Goal: Task Accomplishment & Management: Manage account settings

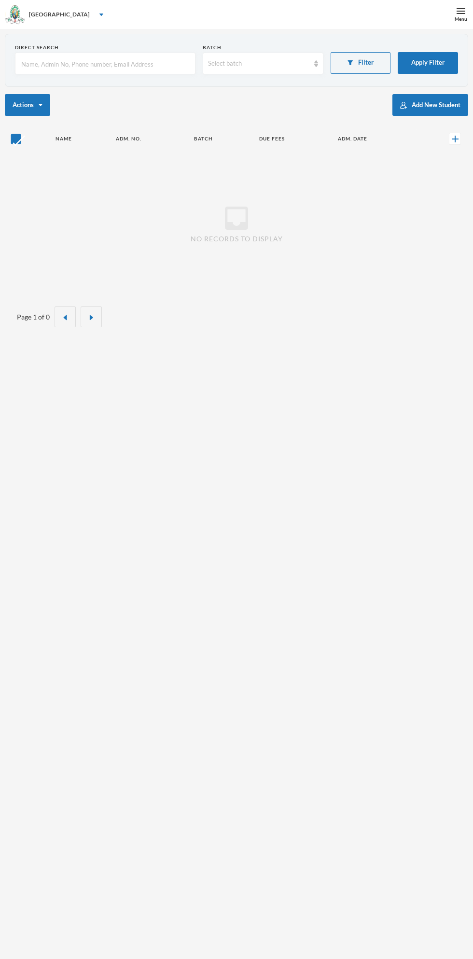
click at [457, 14] on img at bounding box center [460, 11] width 9 height 9
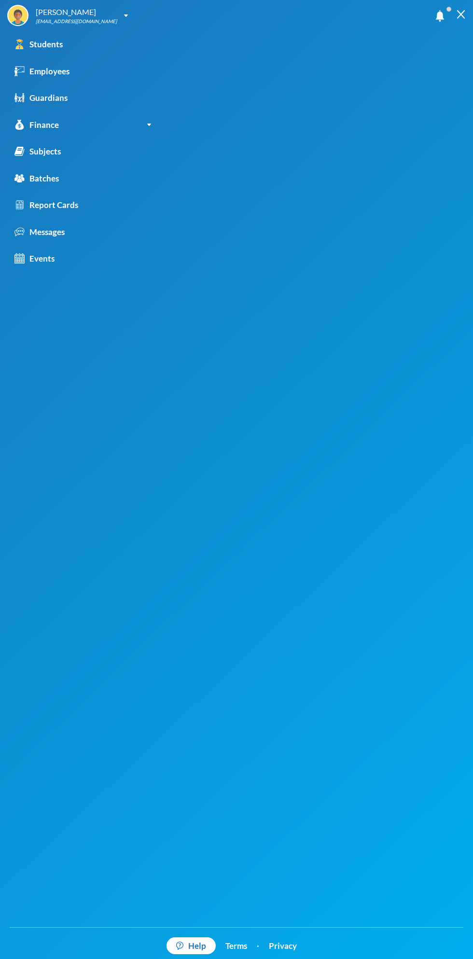
click at [73, 75] on link "Employees" at bounding box center [83, 71] width 166 height 27
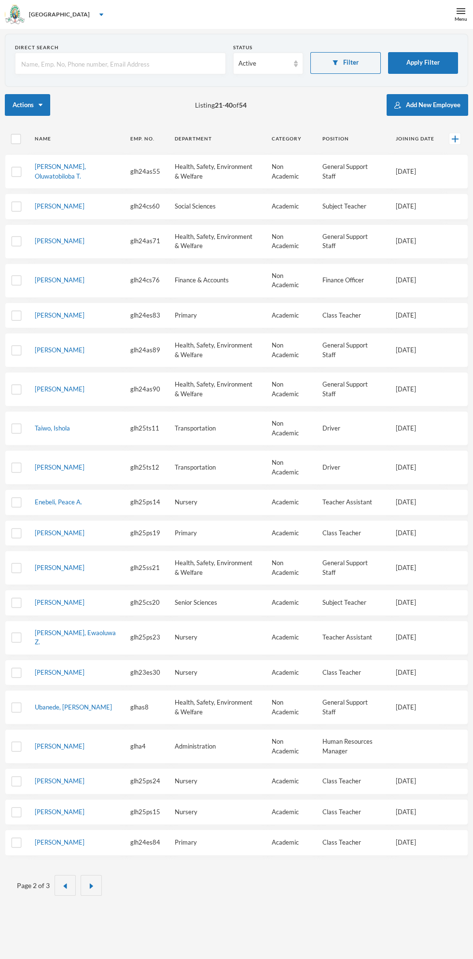
click at [100, 61] on input "text" at bounding box center [120, 64] width 200 height 22
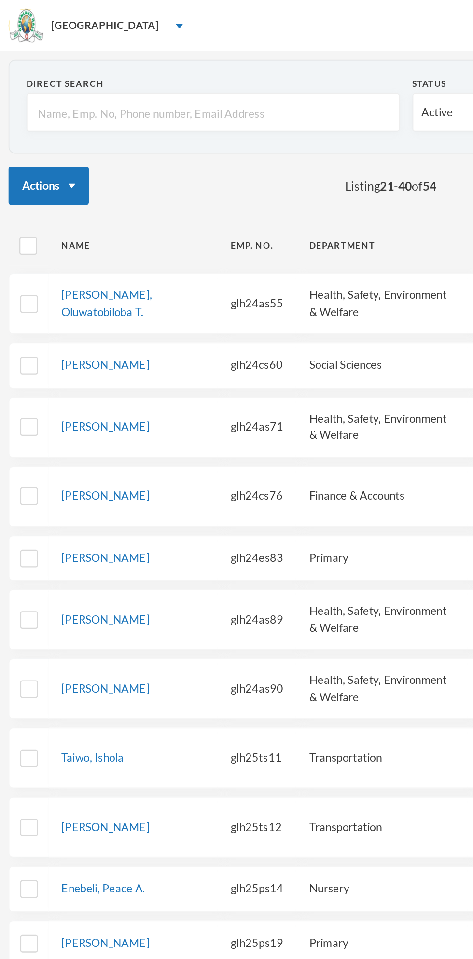
type input "I"
type input "[PERSON_NAME]"
type input "Izo"
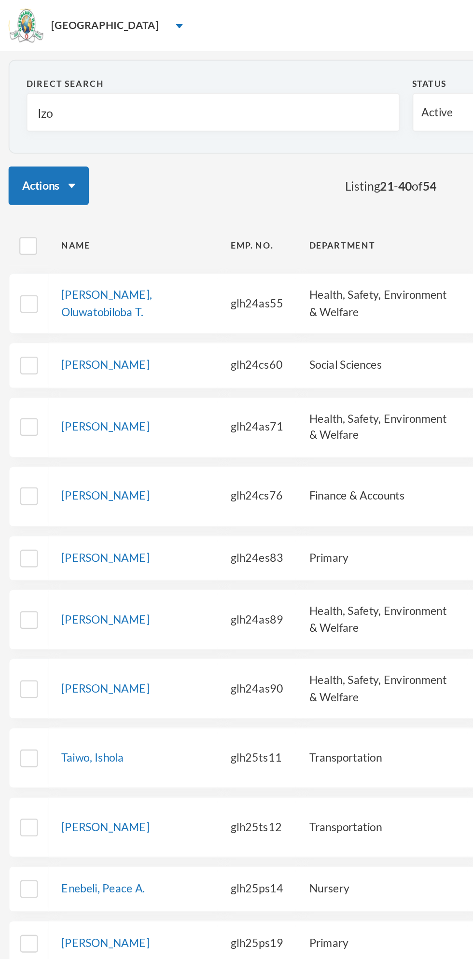
type input "Izo"
type input "Izom"
type input "Izoma"
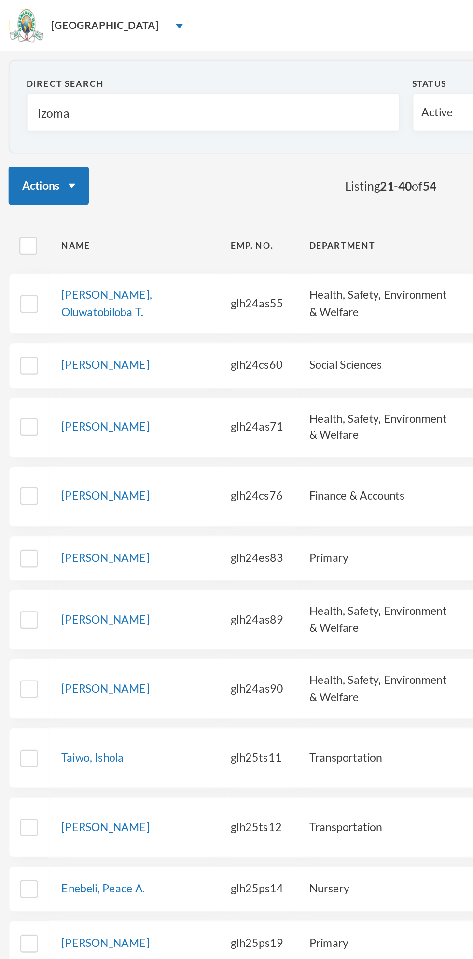
type input "Izomah"
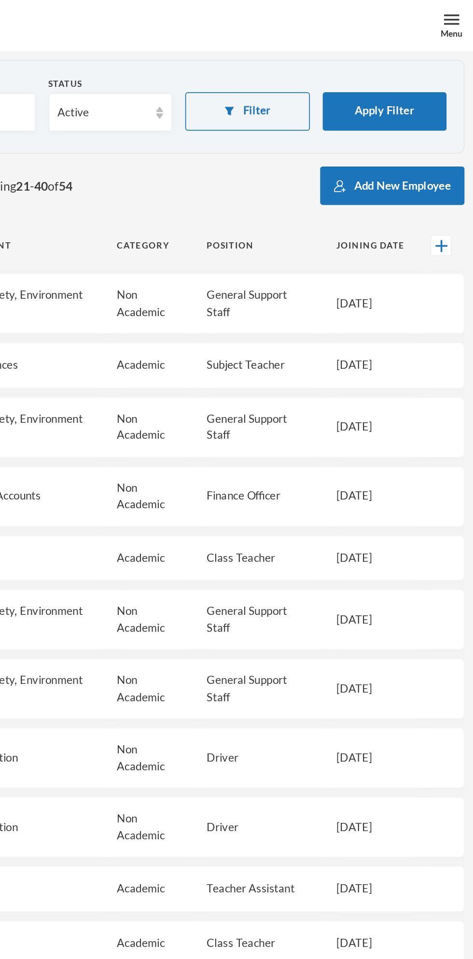
type input "Izomah"
click at [425, 62] on button "Apply Filter" at bounding box center [423, 63] width 70 height 22
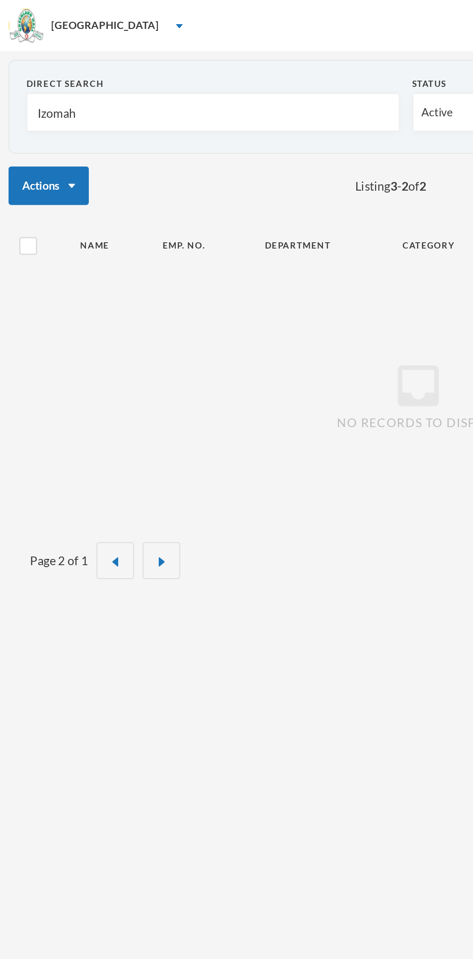
click at [65, 318] on img "button" at bounding box center [65, 318] width 6 height 6
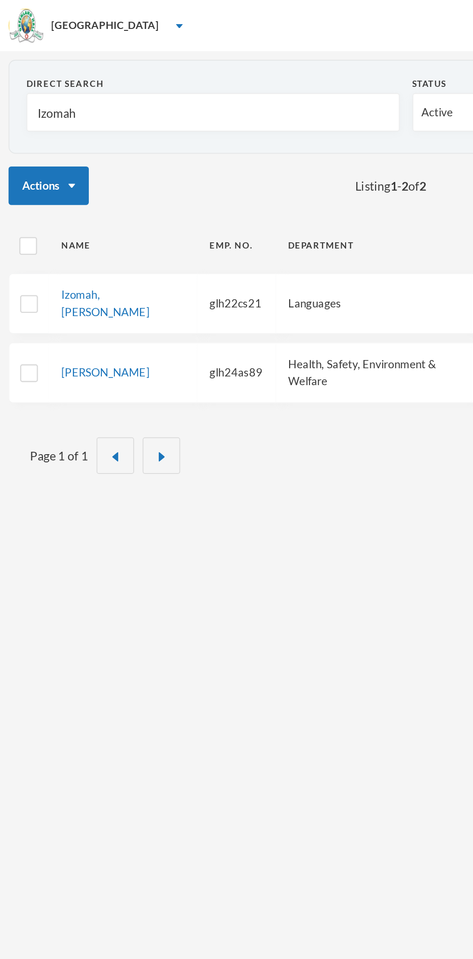
click at [76, 166] on link "Izomah, [PERSON_NAME]" at bounding box center [60, 171] width 50 height 17
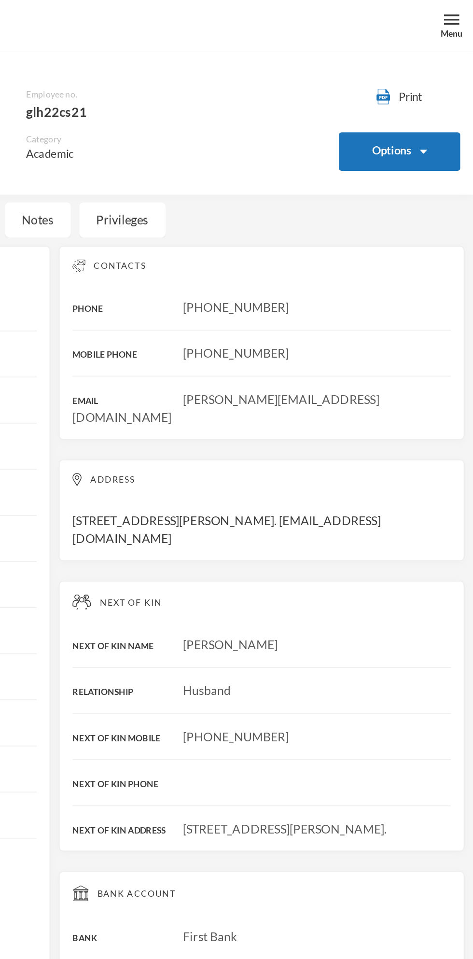
click at [455, 85] on button "Options" at bounding box center [431, 86] width 69 height 22
click at [438, 86] on button "Options" at bounding box center [431, 86] width 69 height 22
click at [437, 86] on button "Options" at bounding box center [431, 86] width 69 height 22
click at [426, 89] on button "Options" at bounding box center [431, 86] width 69 height 22
click at [441, 88] on button "Options" at bounding box center [431, 86] width 69 height 22
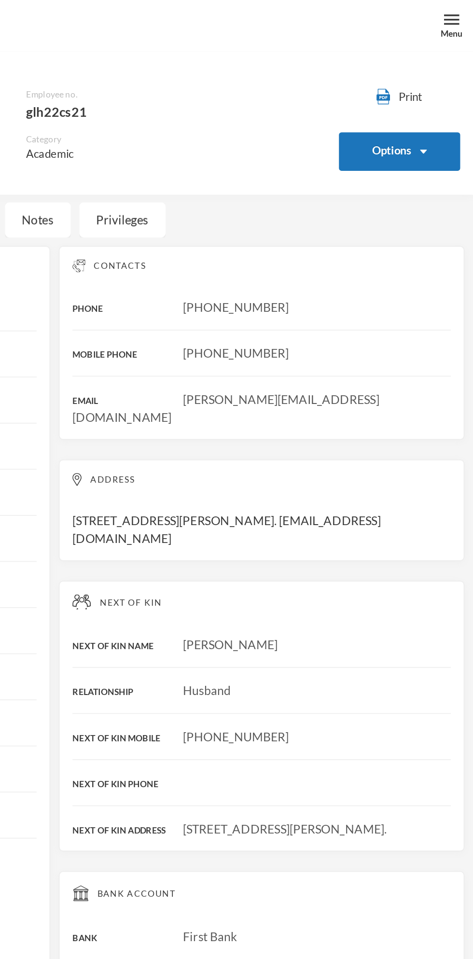
click at [453, 85] on button "Options" at bounding box center [431, 86] width 69 height 22
click at [443, 85] on img "button" at bounding box center [445, 85] width 4 height 2
click at [435, 82] on button "Options" at bounding box center [431, 86] width 69 height 22
click at [453, 81] on button "Options" at bounding box center [431, 86] width 69 height 22
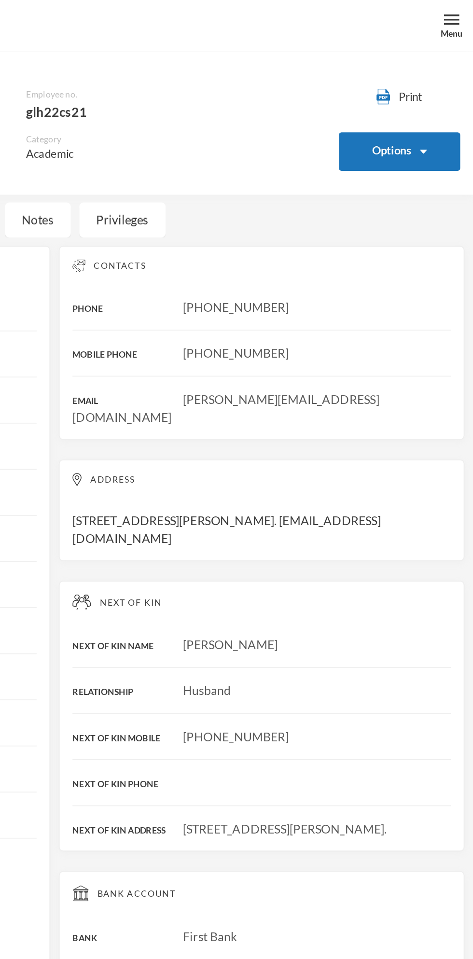
click at [442, 94] on button "Options" at bounding box center [431, 86] width 69 height 22
click at [434, 86] on button "Options" at bounding box center [431, 86] width 69 height 22
click at [428, 90] on button "Options" at bounding box center [431, 86] width 69 height 22
click at [454, 85] on button "Options" at bounding box center [431, 86] width 69 height 22
click at [448, 83] on button "Options" at bounding box center [431, 86] width 69 height 22
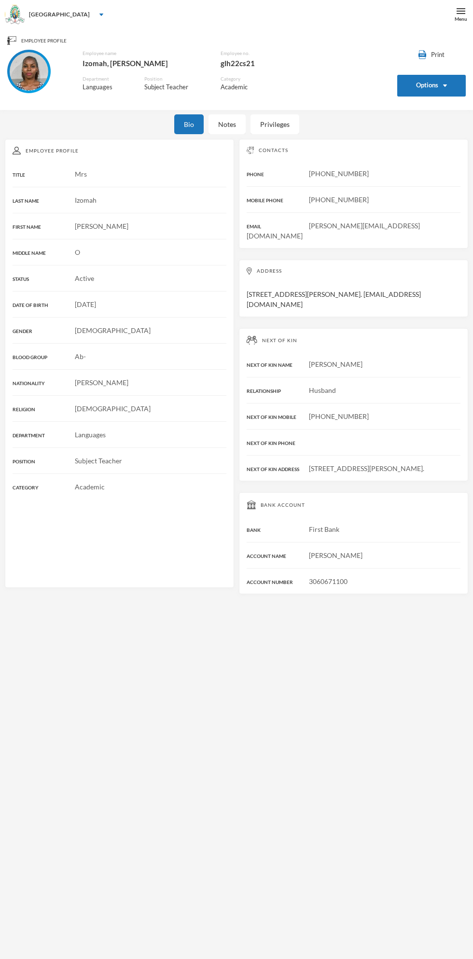
click at [445, 85] on img "button" at bounding box center [445, 85] width 4 height 2
click at [427, 85] on button "Options" at bounding box center [431, 86] width 69 height 22
click at [442, 117] on div "Bio Notes Privileges" at bounding box center [236, 124] width 473 height 20
click at [445, 85] on img "button" at bounding box center [445, 85] width 4 height 2
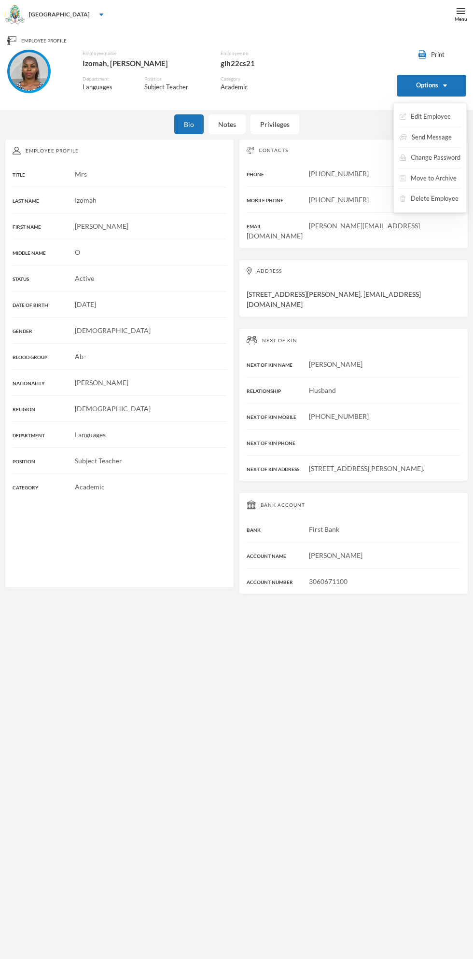
click at [435, 116] on button "Edit Employee" at bounding box center [425, 116] width 53 height 17
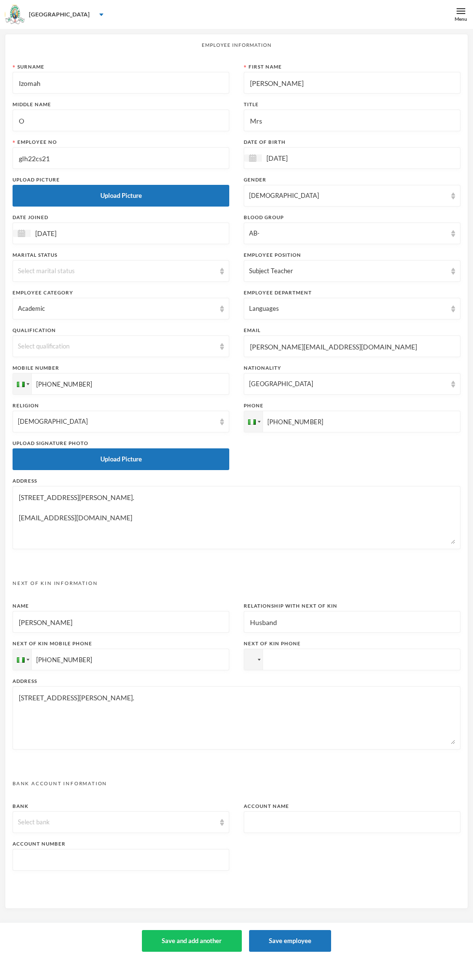
click at [306, 938] on button "Save employee" at bounding box center [290, 941] width 83 height 22
type textarea "23,Fatai Popoola Street, Aboro ,Ogun State. izoveronica5@gmail.com"
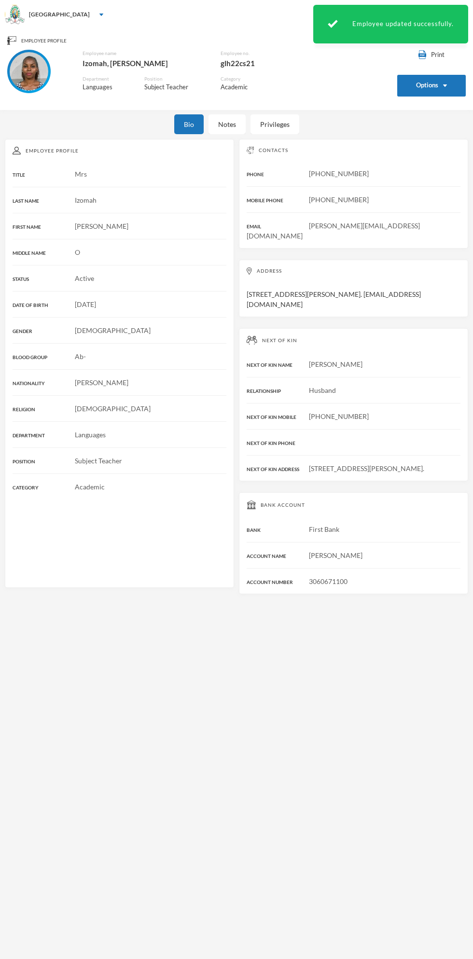
click at [432, 88] on button "Options" at bounding box center [431, 86] width 69 height 22
click at [432, 87] on button "Options" at bounding box center [431, 86] width 69 height 22
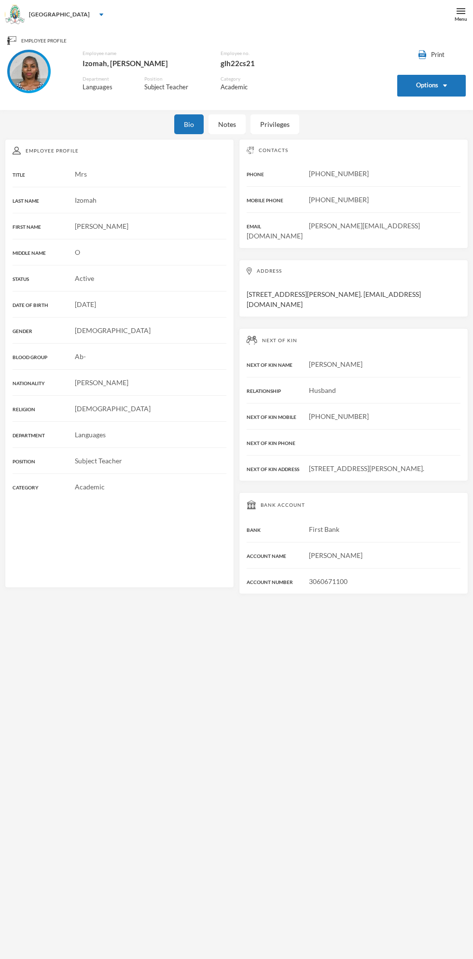
click at [433, 87] on button "Options" at bounding box center [431, 86] width 69 height 22
click at [433, 86] on button "Options" at bounding box center [431, 86] width 69 height 22
click at [453, 84] on button "Options" at bounding box center [431, 86] width 69 height 22
click at [445, 85] on img "button" at bounding box center [445, 85] width 4 height 2
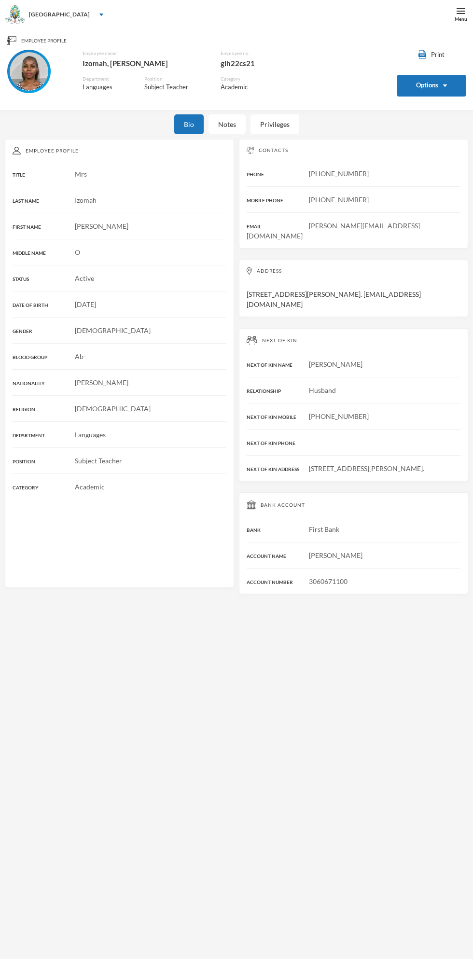
click at [426, 83] on button "Options" at bounding box center [431, 86] width 69 height 22
click at [434, 88] on button "Options" at bounding box center [431, 86] width 69 height 22
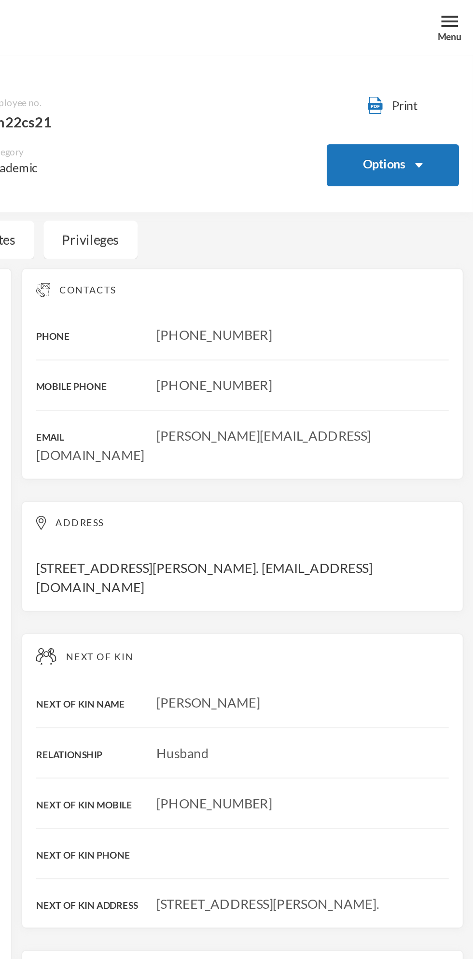
click at [442, 85] on button "Options" at bounding box center [431, 86] width 69 height 22
click at [442, 84] on button "Options" at bounding box center [431, 86] width 69 height 22
click at [452, 81] on button "Options" at bounding box center [431, 86] width 69 height 22
click at [451, 84] on button "Options" at bounding box center [431, 86] width 69 height 22
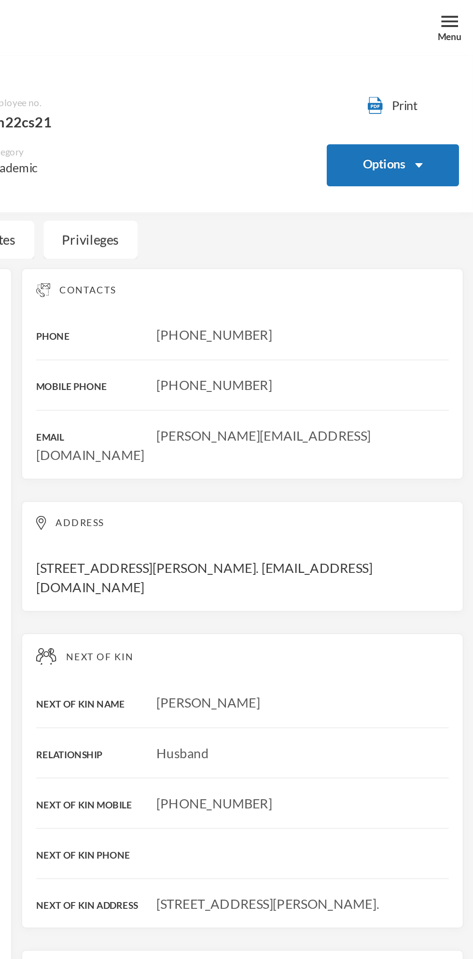
click at [444, 83] on button "Options" at bounding box center [431, 86] width 69 height 22
click at [436, 84] on button "Options" at bounding box center [431, 86] width 69 height 22
click at [422, 86] on button "Options" at bounding box center [431, 86] width 69 height 22
click at [448, 78] on button "Options" at bounding box center [431, 86] width 69 height 22
click at [444, 84] on button "Options" at bounding box center [431, 86] width 69 height 22
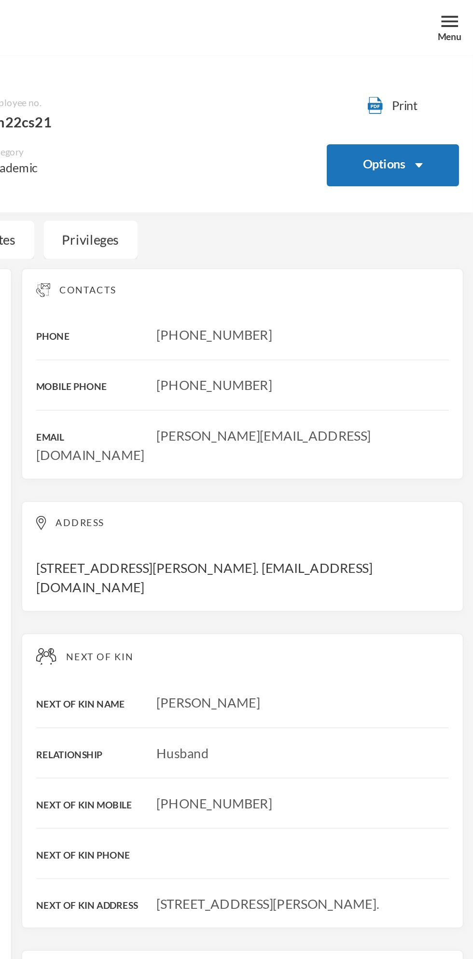
click at [444, 84] on button "Options" at bounding box center [431, 86] width 69 height 22
click at [445, 84] on img "button" at bounding box center [445, 85] width 4 height 2
click at [428, 86] on button "Options" at bounding box center [431, 86] width 69 height 22
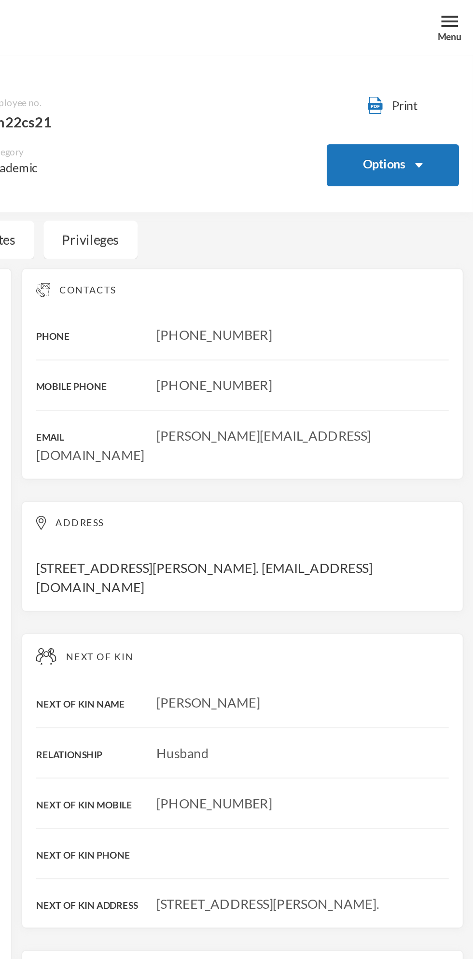
click at [429, 89] on button "Options" at bounding box center [431, 86] width 69 height 22
click at [445, 84] on img "button" at bounding box center [445, 85] width 4 height 2
click at [455, 83] on button "Options" at bounding box center [431, 86] width 69 height 22
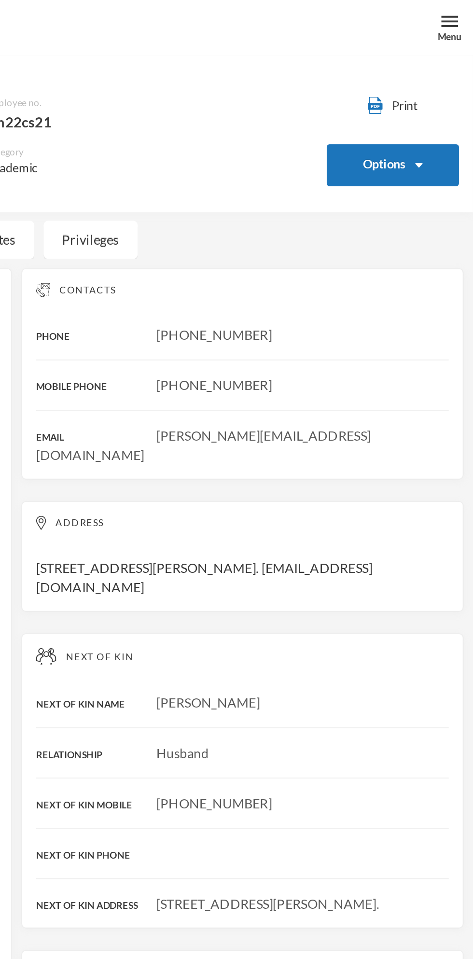
click at [455, 84] on button "Options" at bounding box center [431, 86] width 69 height 22
click at [462, 13] on img at bounding box center [460, 11] width 9 height 9
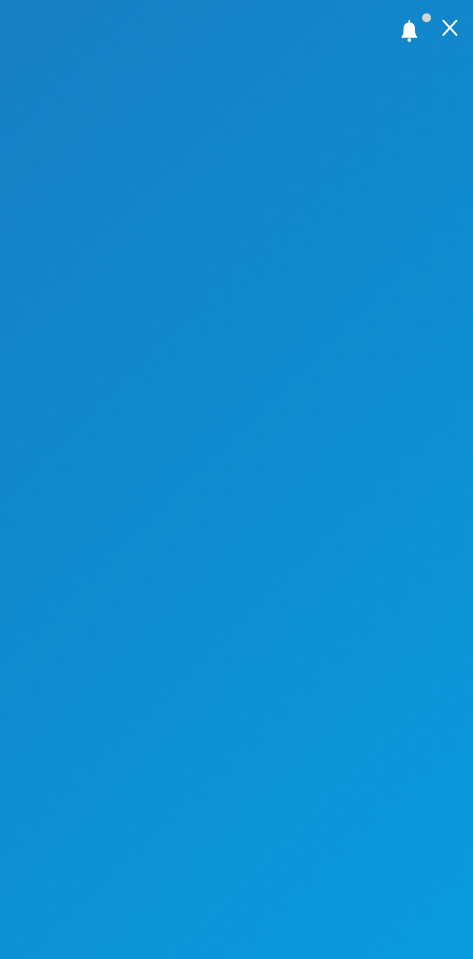
click at [462, 14] on img at bounding box center [460, 14] width 9 height 9
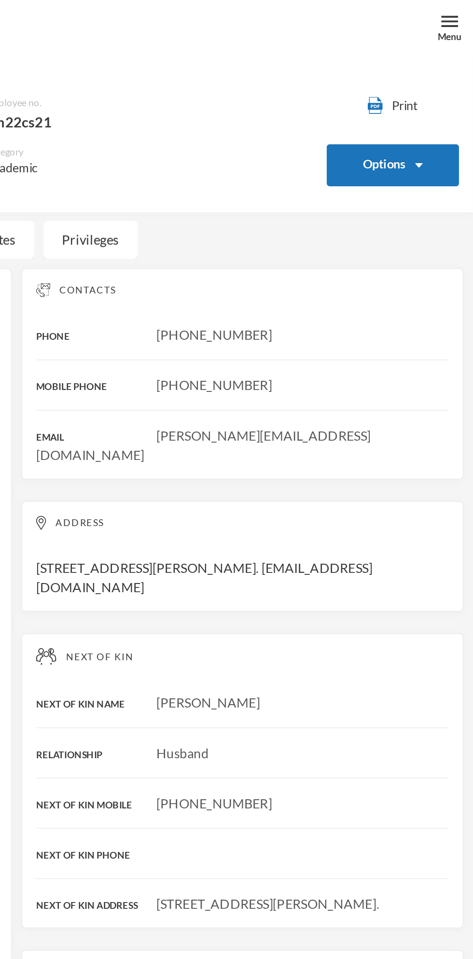
click at [432, 81] on button "Options" at bounding box center [431, 86] width 69 height 22
click at [452, 84] on button "Options" at bounding box center [431, 86] width 69 height 22
click at [451, 84] on button "Options" at bounding box center [431, 86] width 69 height 22
click at [445, 86] on img "button" at bounding box center [445, 85] width 4 height 2
click at [450, 84] on button "Options" at bounding box center [431, 86] width 69 height 22
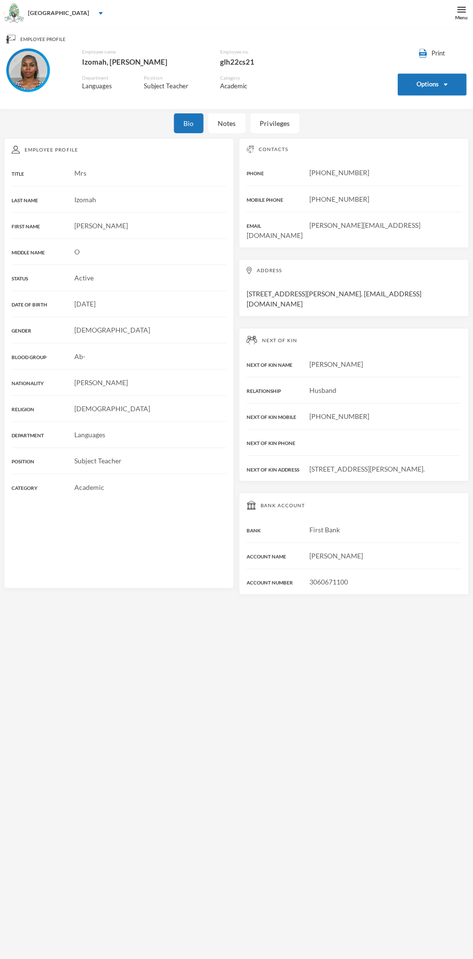
click at [445, 85] on img "button" at bounding box center [445, 85] width 4 height 2
click at [432, 83] on button "Options" at bounding box center [431, 86] width 69 height 22
click at [454, 81] on button "Options" at bounding box center [431, 86] width 69 height 22
click at [436, 92] on button "Options" at bounding box center [431, 86] width 69 height 22
click at [445, 85] on img "button" at bounding box center [445, 85] width 4 height 2
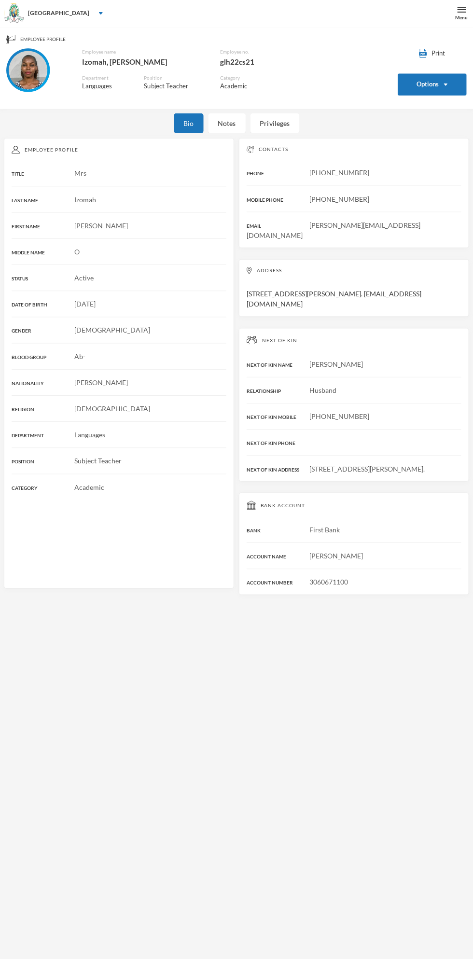
click at [445, 85] on img "button" at bounding box center [445, 85] width 4 height 2
click at [443, 87] on button "Options" at bounding box center [431, 86] width 69 height 22
click at [445, 85] on img "button" at bounding box center [445, 85] width 4 height 2
click at [457, 87] on button "Options" at bounding box center [431, 86] width 69 height 22
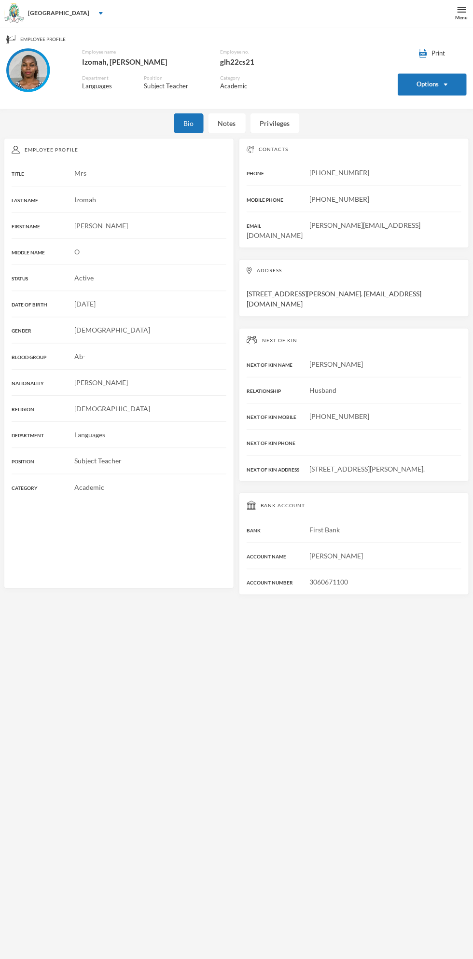
click at [445, 85] on img "button" at bounding box center [445, 85] width 4 height 2
click at [432, 80] on button "Options" at bounding box center [431, 86] width 69 height 22
click at [426, 85] on button "Options" at bounding box center [431, 86] width 69 height 22
click at [430, 82] on button "Options" at bounding box center [431, 86] width 69 height 22
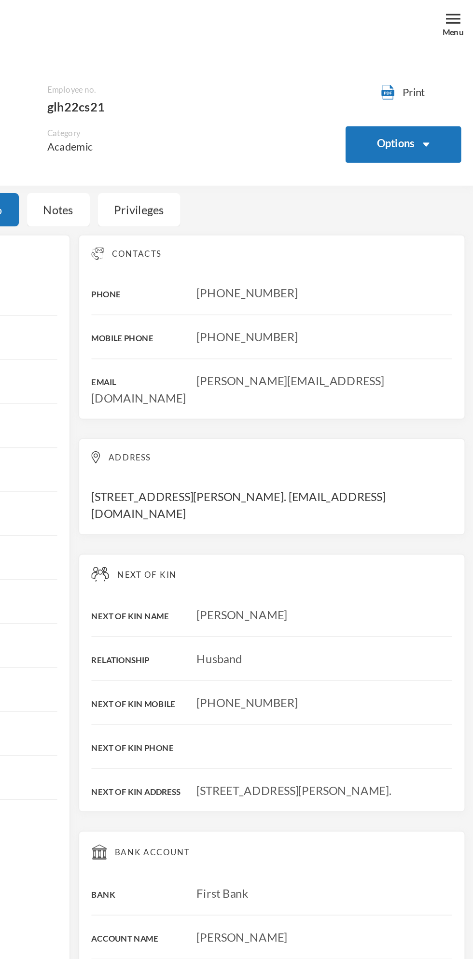
click at [444, 83] on button "Options" at bounding box center [431, 86] width 69 height 22
click at [446, 86] on img "button" at bounding box center [445, 85] width 4 height 2
click at [440, 89] on button "Options" at bounding box center [431, 86] width 69 height 22
click at [430, 85] on button "Options" at bounding box center [431, 86] width 69 height 22
click at [424, 87] on button "Options" at bounding box center [431, 86] width 69 height 22
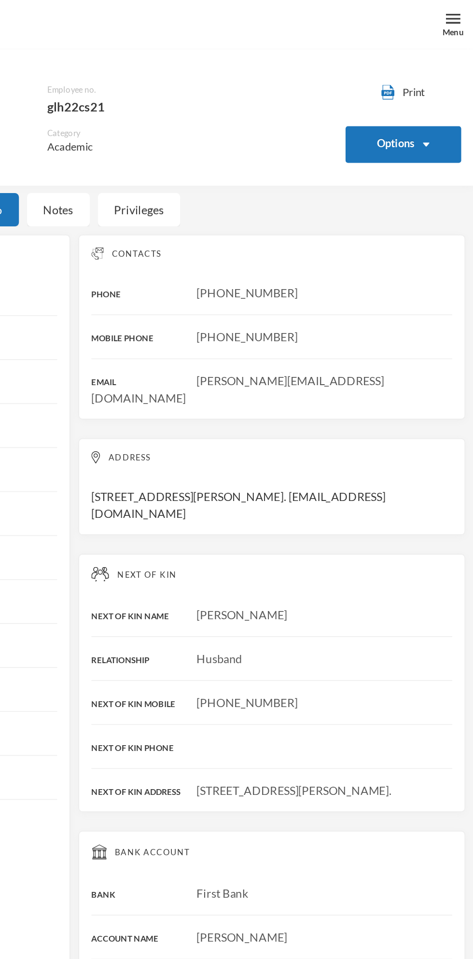
click at [435, 83] on button "Options" at bounding box center [431, 86] width 69 height 22
click at [446, 86] on img "button" at bounding box center [445, 85] width 4 height 2
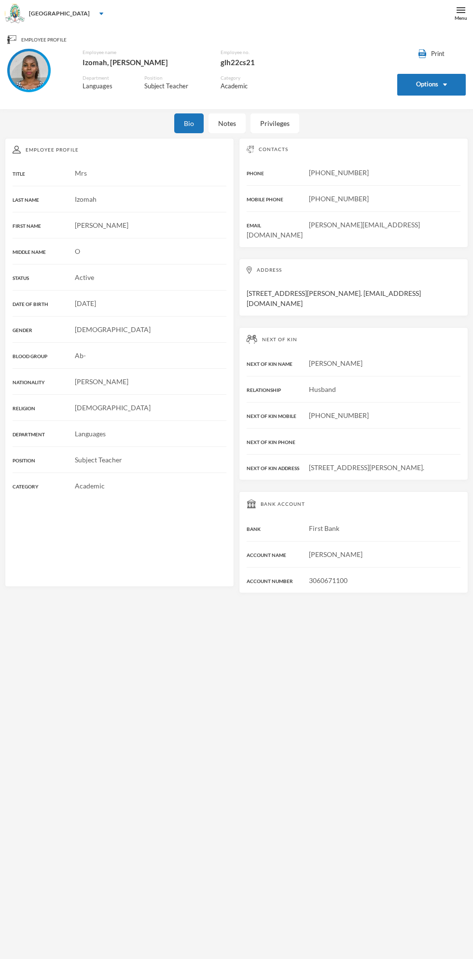
scroll to position [1, 0]
click at [427, 84] on button "Options" at bounding box center [431, 85] width 69 height 22
click at [439, 82] on button "Options" at bounding box center [431, 85] width 69 height 22
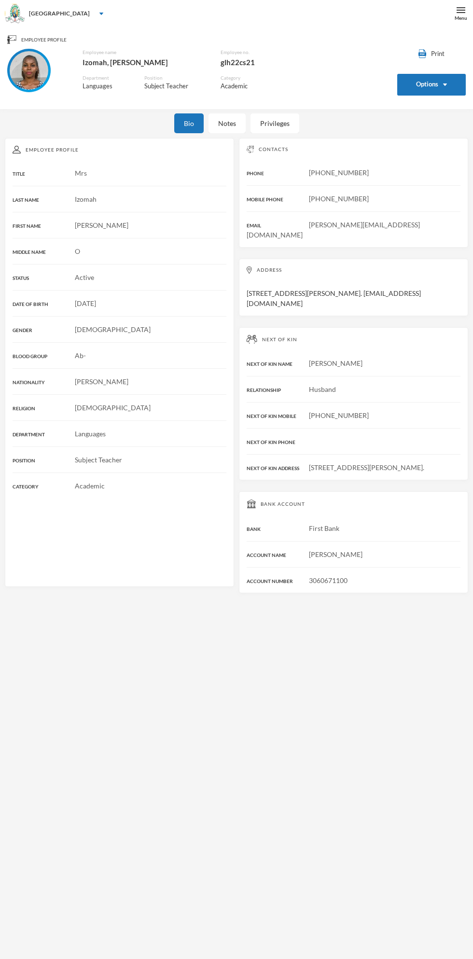
click at [445, 84] on img "button" at bounding box center [445, 84] width 4 height 2
click at [427, 84] on button "Options" at bounding box center [431, 85] width 69 height 22
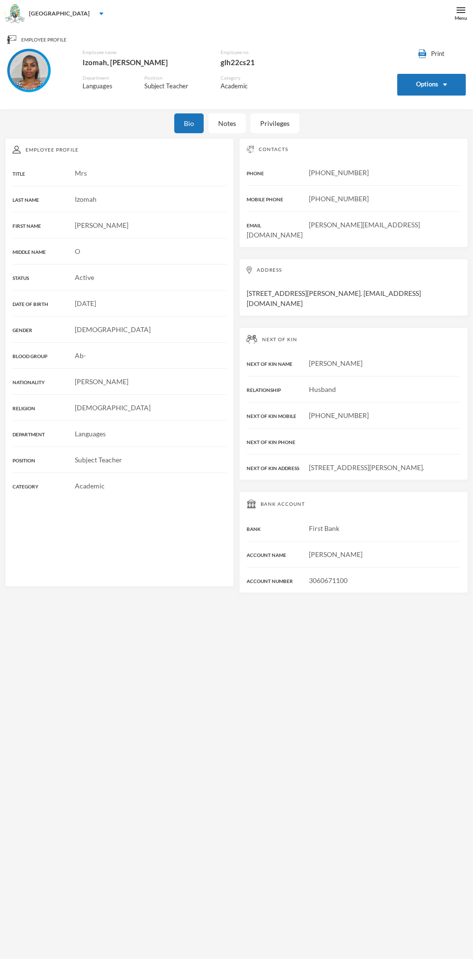
click at [445, 84] on img "button" at bounding box center [445, 84] width 4 height 2
click at [433, 80] on button "Options" at bounding box center [431, 85] width 69 height 22
click at [434, 80] on button "Options" at bounding box center [431, 85] width 69 height 22
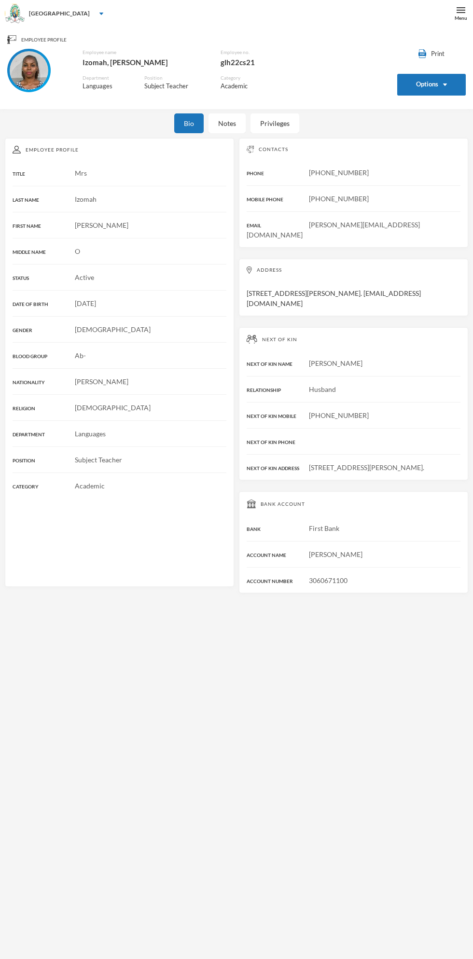
click at [461, 18] on div "Menu" at bounding box center [461, 17] width 13 height 7
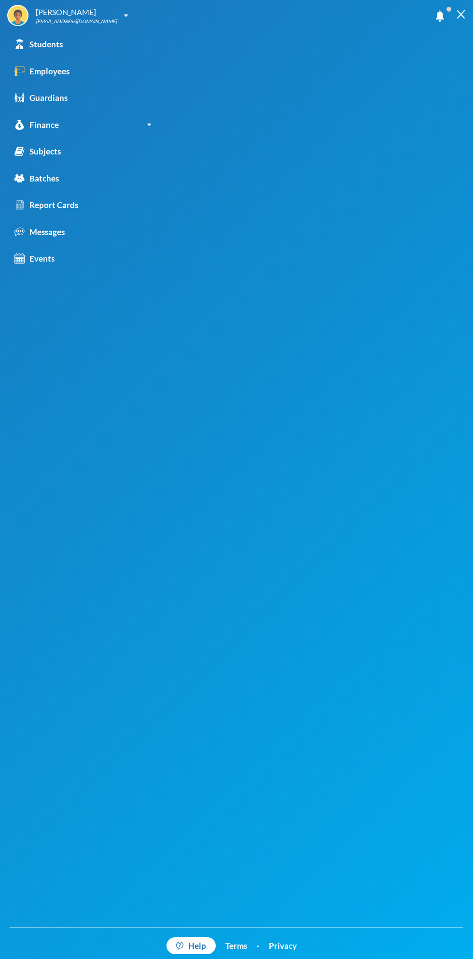
click at [53, 73] on div "Employees" at bounding box center [41, 71] width 55 height 13
click at [461, 14] on img at bounding box center [460, 14] width 9 height 9
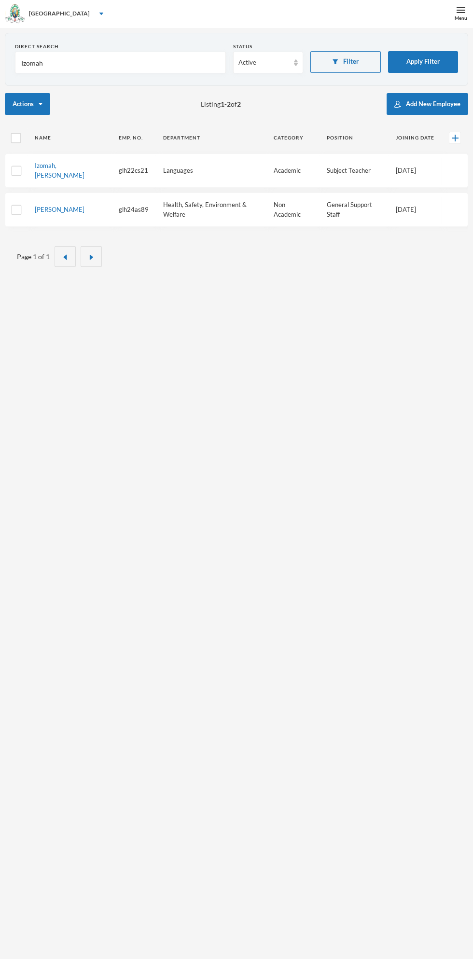
click at [131, 169] on td "glh22cs21" at bounding box center [133, 170] width 44 height 34
click at [55, 164] on link "Izomah, [PERSON_NAME]" at bounding box center [60, 170] width 50 height 17
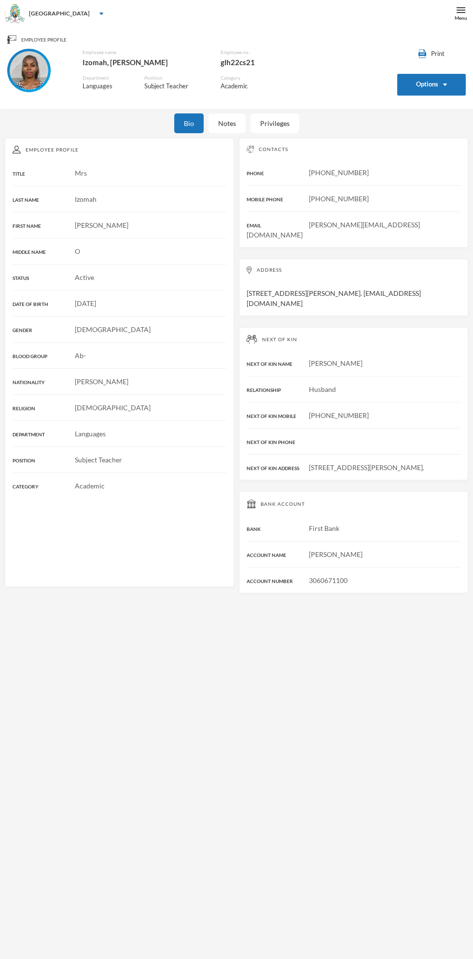
click at [422, 88] on button "Options" at bounding box center [431, 85] width 69 height 22
click at [445, 84] on img "button" at bounding box center [445, 84] width 4 height 2
click at [433, 74] on button "Options" at bounding box center [431, 85] width 69 height 22
click at [417, 75] on button "Options" at bounding box center [431, 85] width 69 height 22
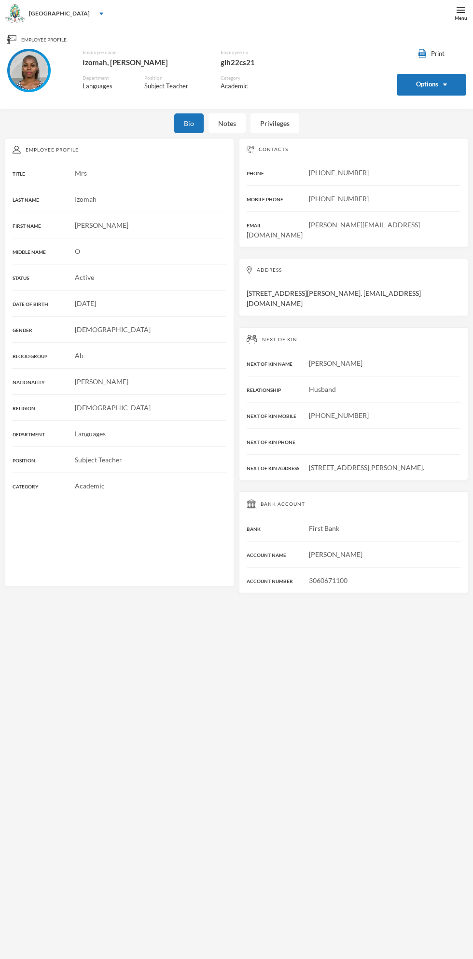
click at [445, 84] on img "button" at bounding box center [445, 84] width 4 height 2
click at [435, 84] on button "Options" at bounding box center [431, 85] width 69 height 22
click at [435, 83] on button "Options" at bounding box center [431, 85] width 69 height 22
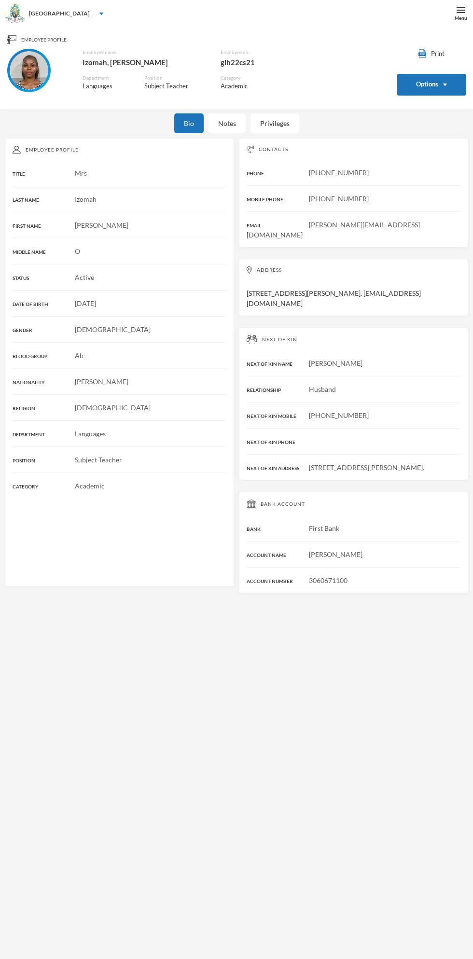
click at [427, 84] on button "Options" at bounding box center [431, 85] width 69 height 22
click at [439, 91] on button "Options" at bounding box center [431, 85] width 69 height 22
click at [438, 91] on button "Options" at bounding box center [431, 85] width 69 height 22
click at [373, 708] on div "Employee Profile Print Options Employee name Izomah, Veronica O Employee no. gl…" at bounding box center [236, 507] width 473 height 959
click at [450, 83] on button "Options" at bounding box center [431, 85] width 69 height 22
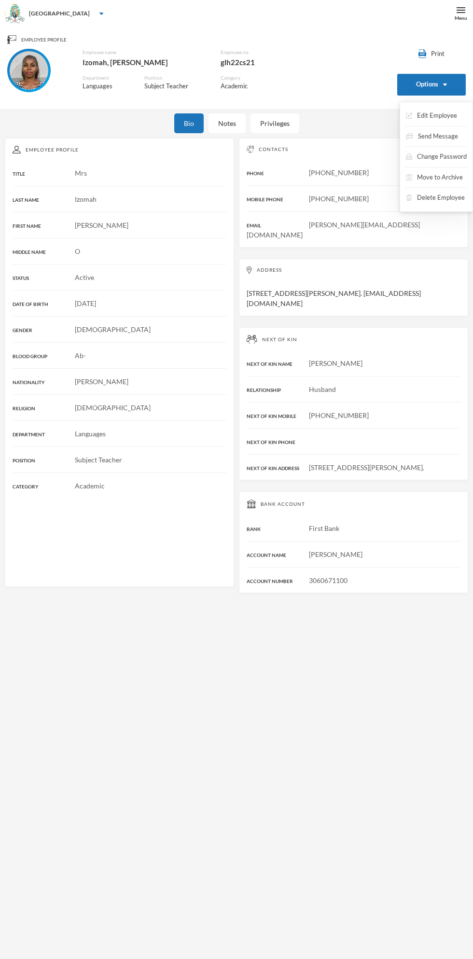
click at [437, 177] on button "Move to Archive" at bounding box center [434, 177] width 59 height 17
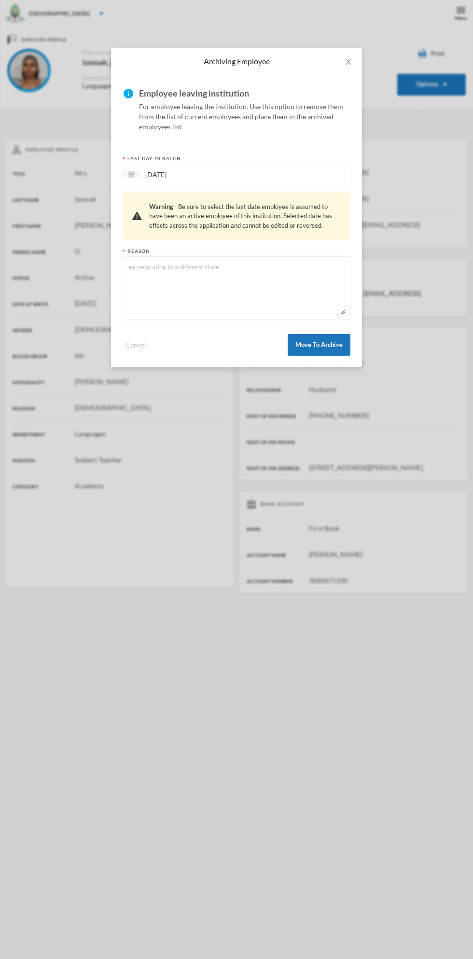
click at [213, 291] on textarea at bounding box center [236, 288] width 217 height 53
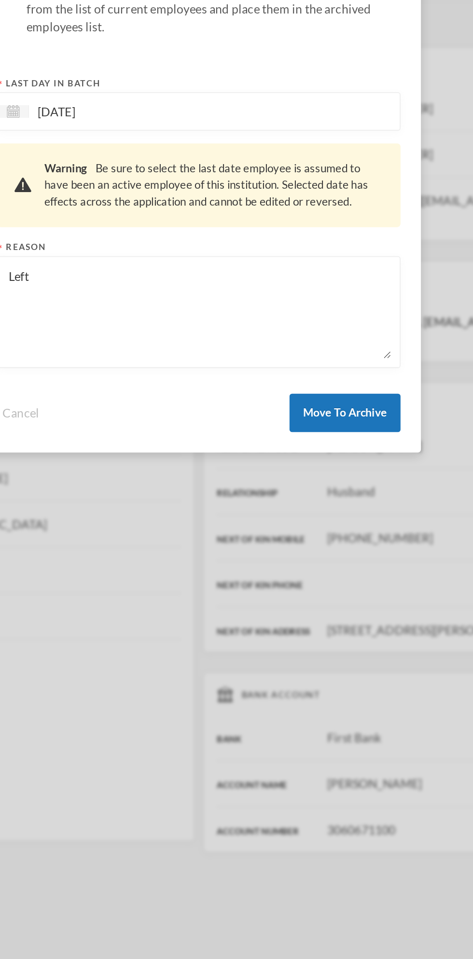
type textarea "Left"
click at [327, 346] on button "Move To Archive" at bounding box center [319, 345] width 63 height 22
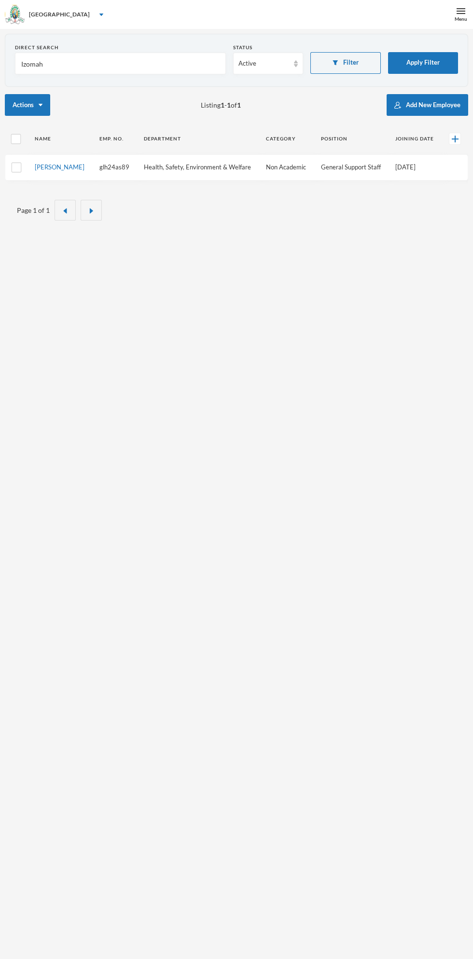
click at [103, 66] on input "Izomah" at bounding box center [120, 64] width 200 height 22
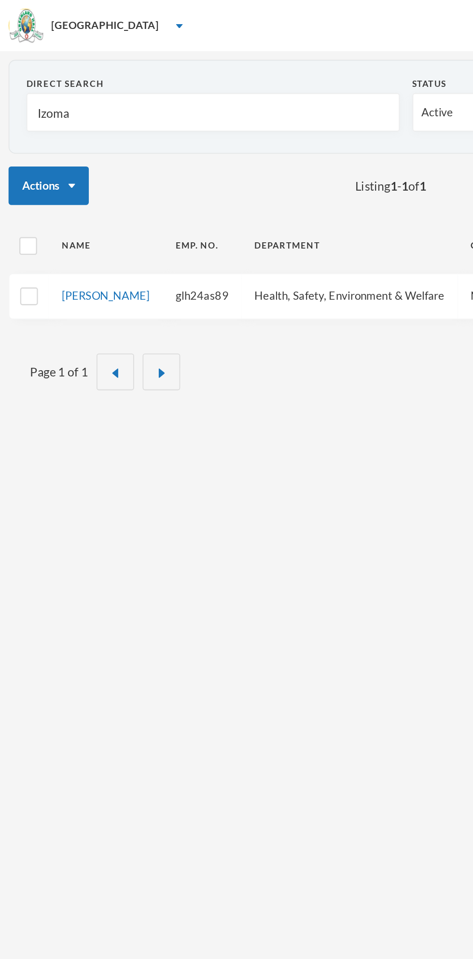
type input "Izom"
type input "[PERSON_NAME]"
type input "I"
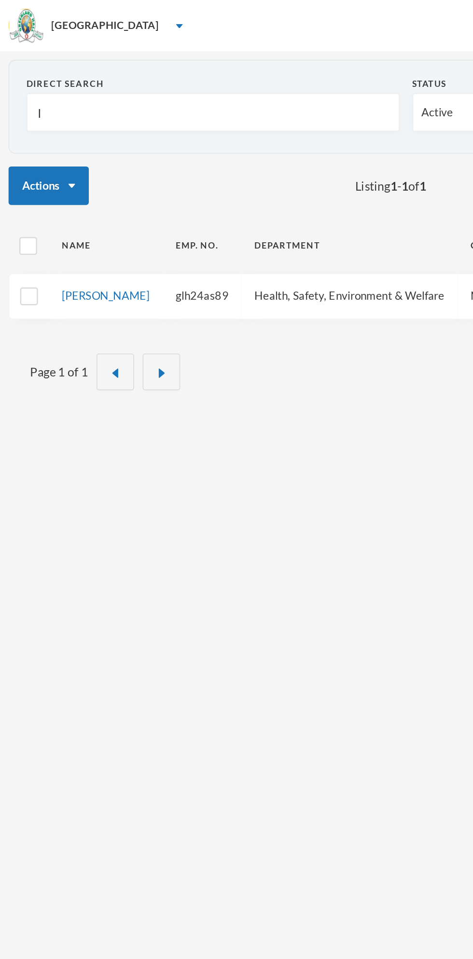
type input "I"
type input "A"
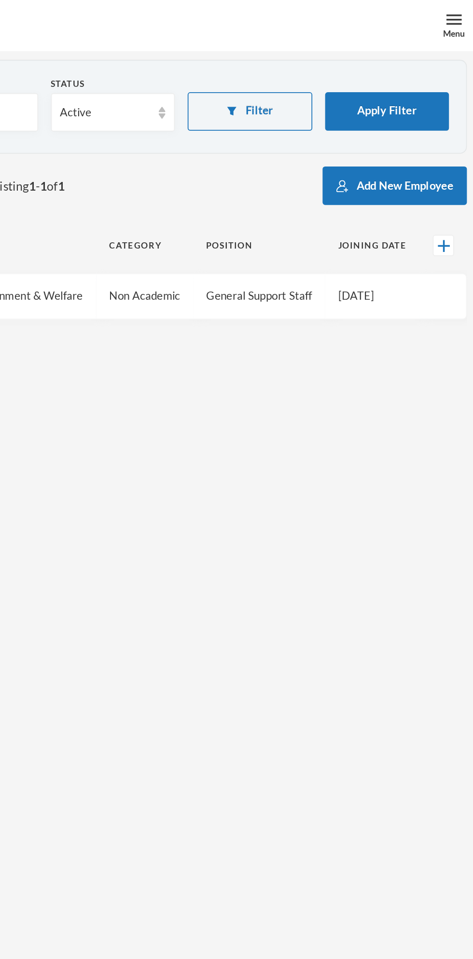
type input "A"
click at [429, 63] on button "Apply Filter" at bounding box center [423, 63] width 70 height 22
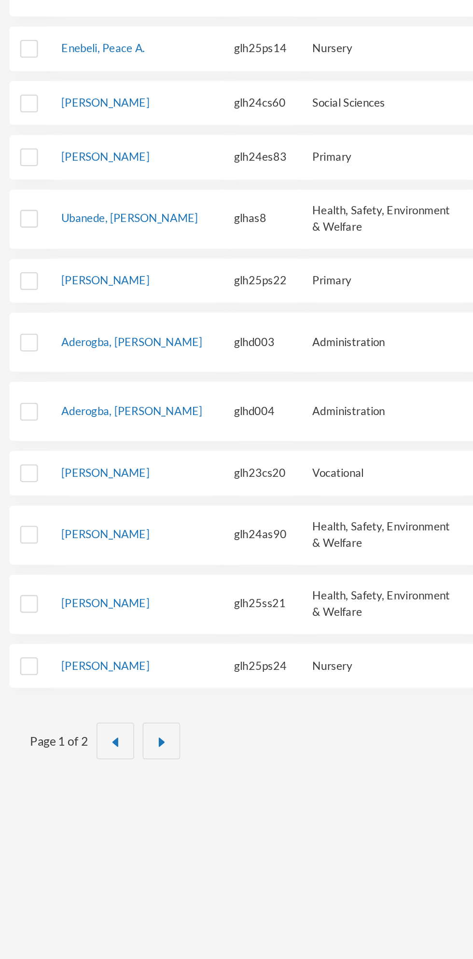
scroll to position [28, 0]
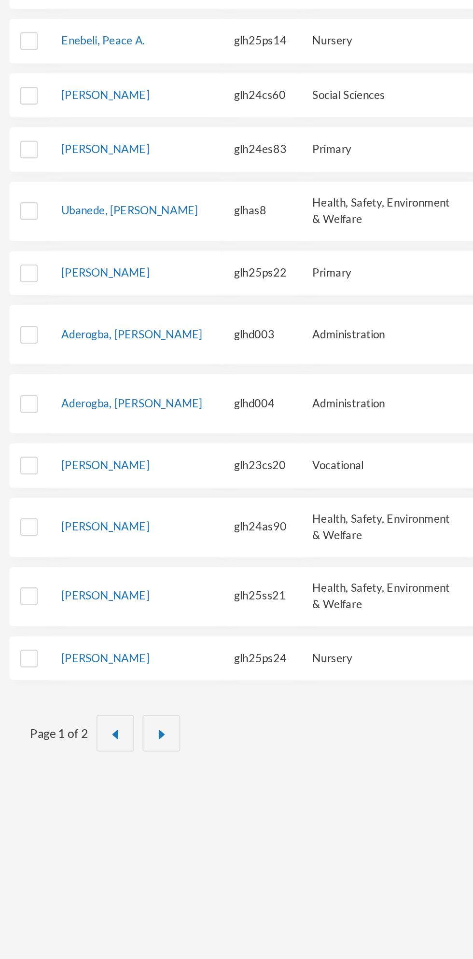
click at [90, 829] on img "button" at bounding box center [91, 832] width 6 height 6
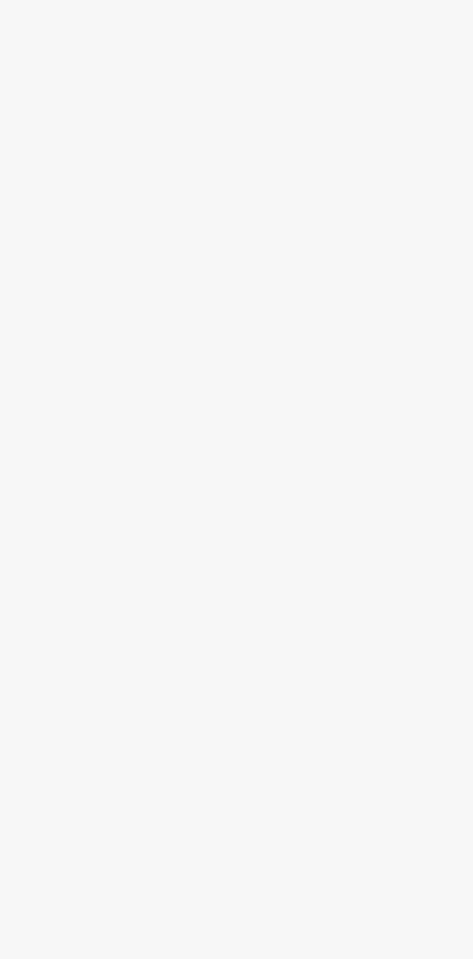
scroll to position [0, 0]
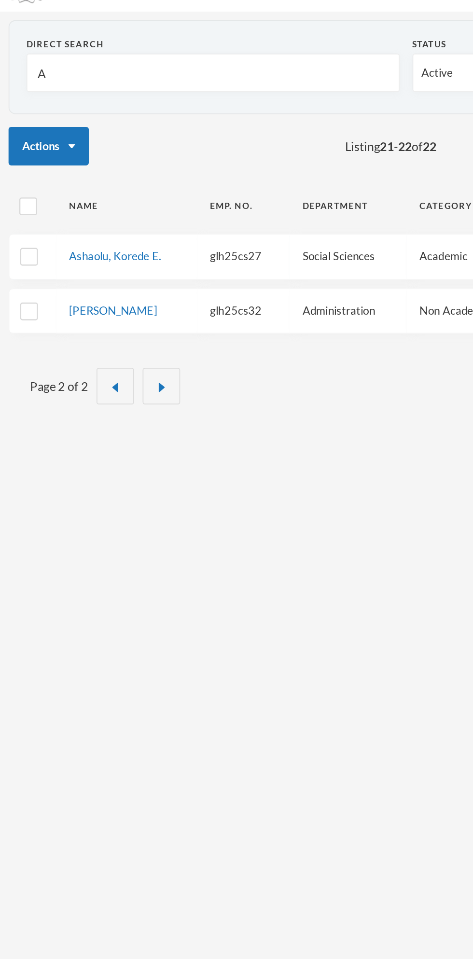
click at [64, 241] on img "button" at bounding box center [65, 241] width 6 height 6
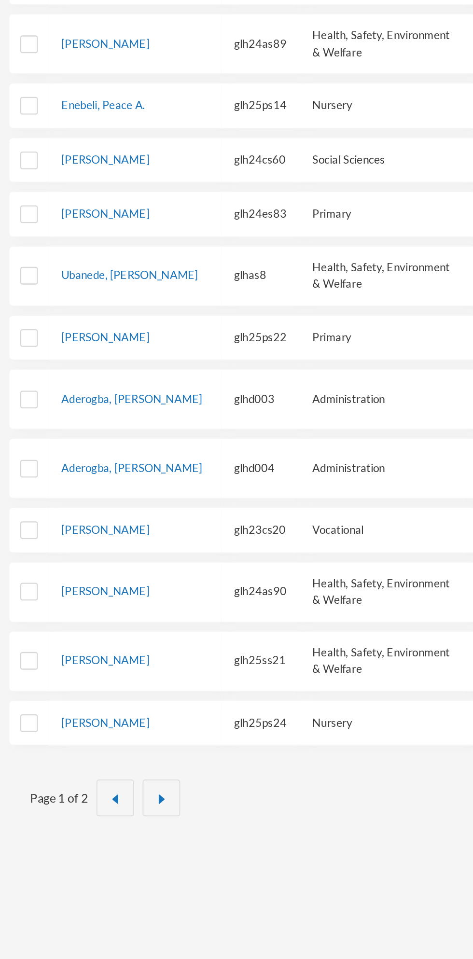
scroll to position [28, 0]
